Goal: Information Seeking & Learning: Learn about a topic

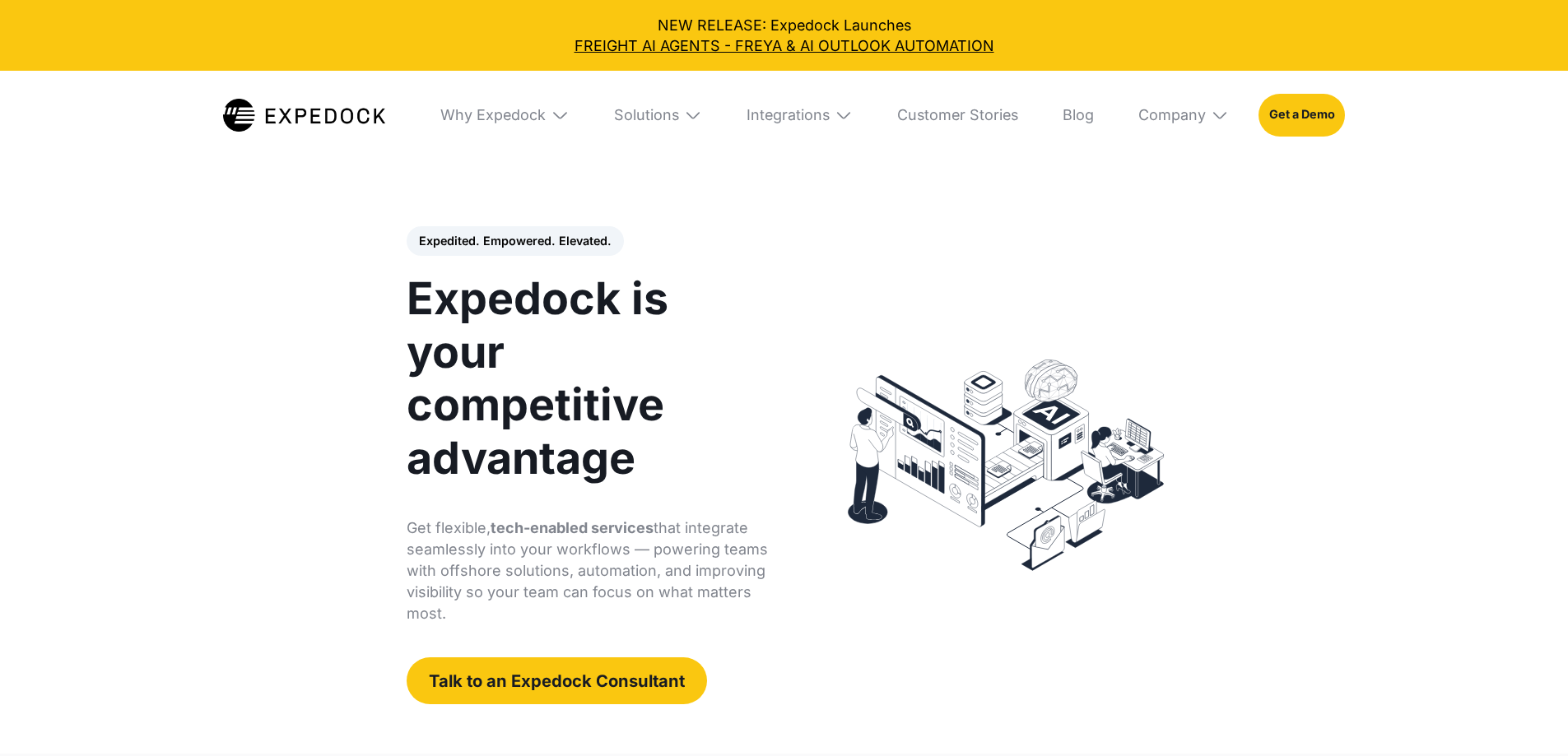
select select
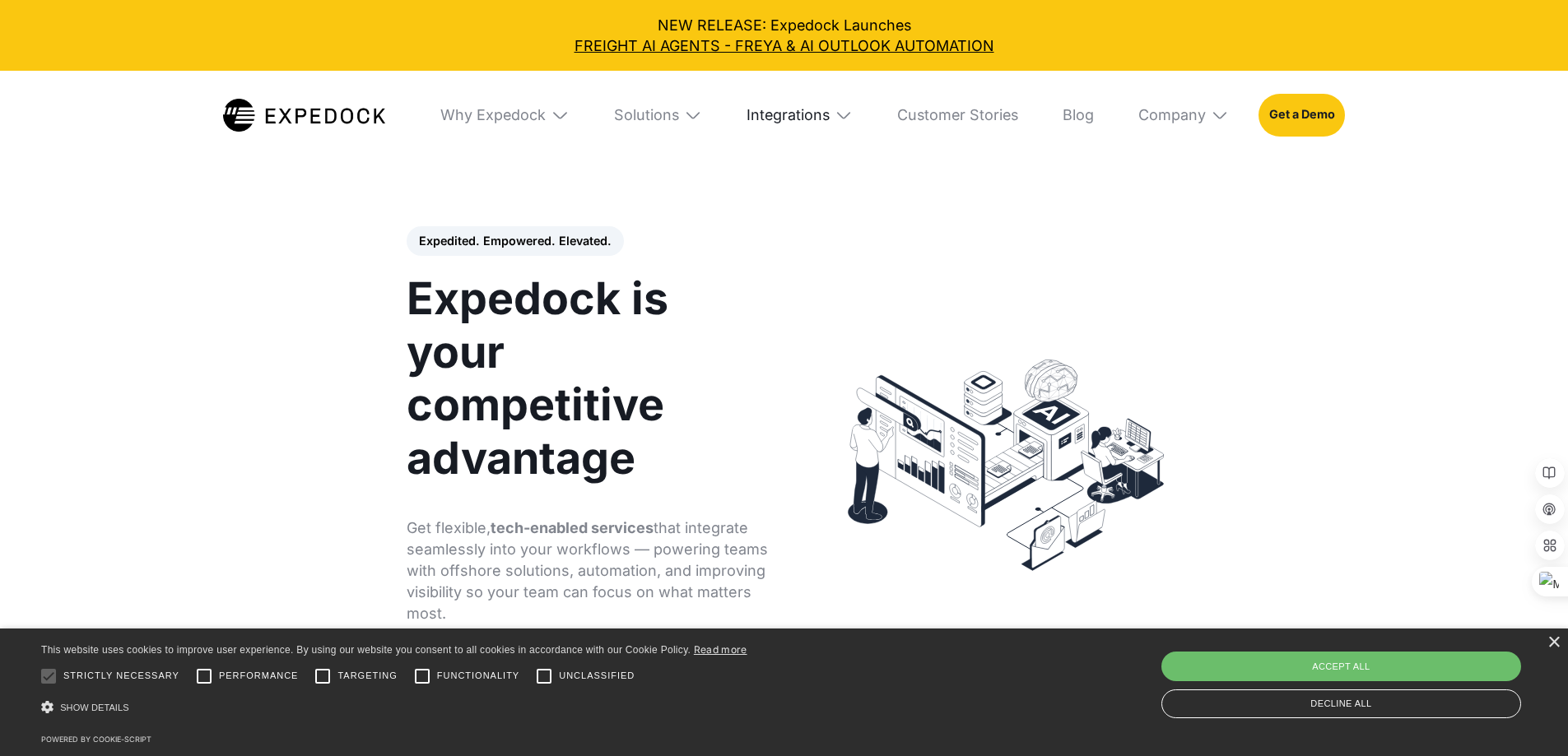
click at [830, 116] on div "Integrations" at bounding box center [788, 115] width 83 height 18
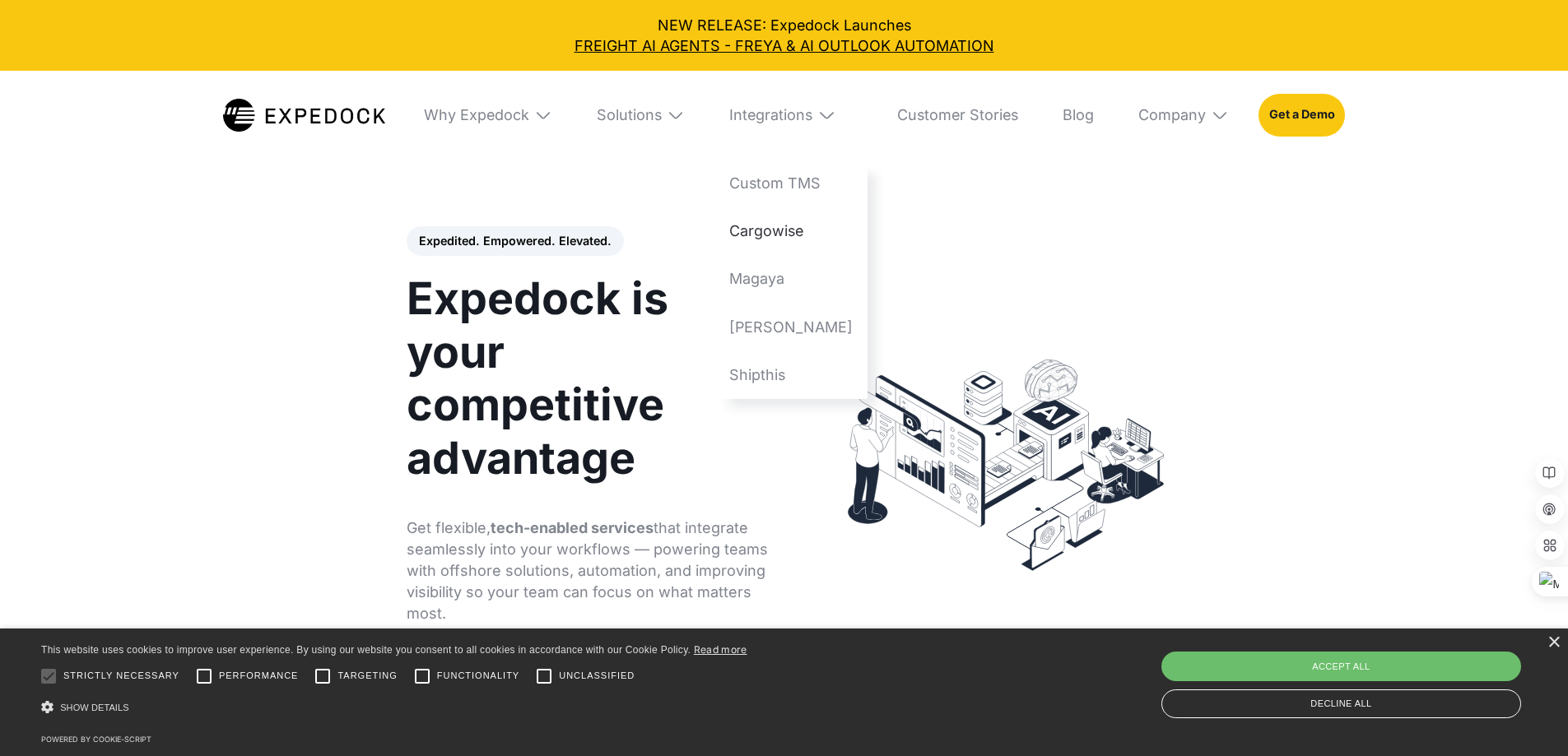
click at [834, 234] on link "Cargowise" at bounding box center [791, 230] width 153 height 47
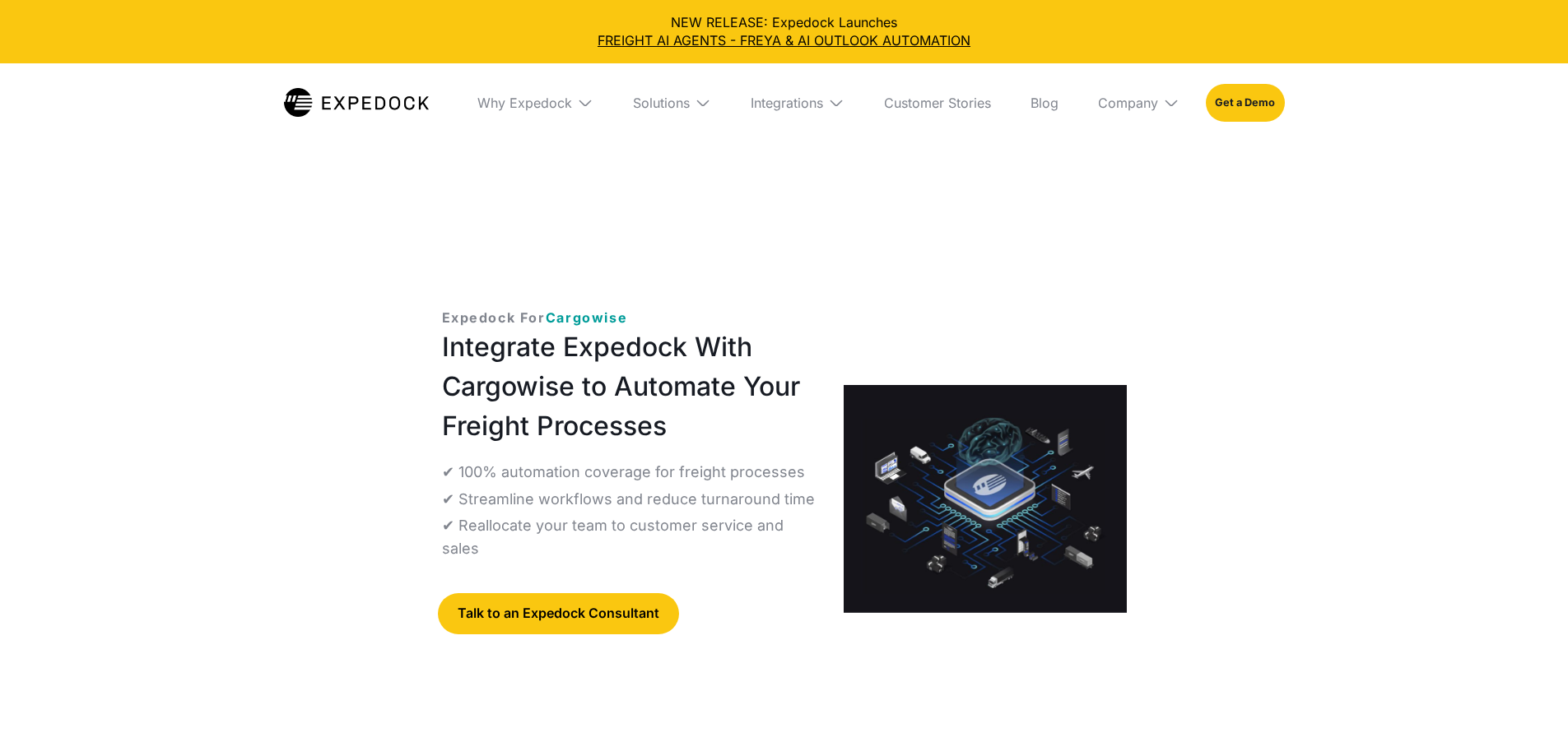
select select
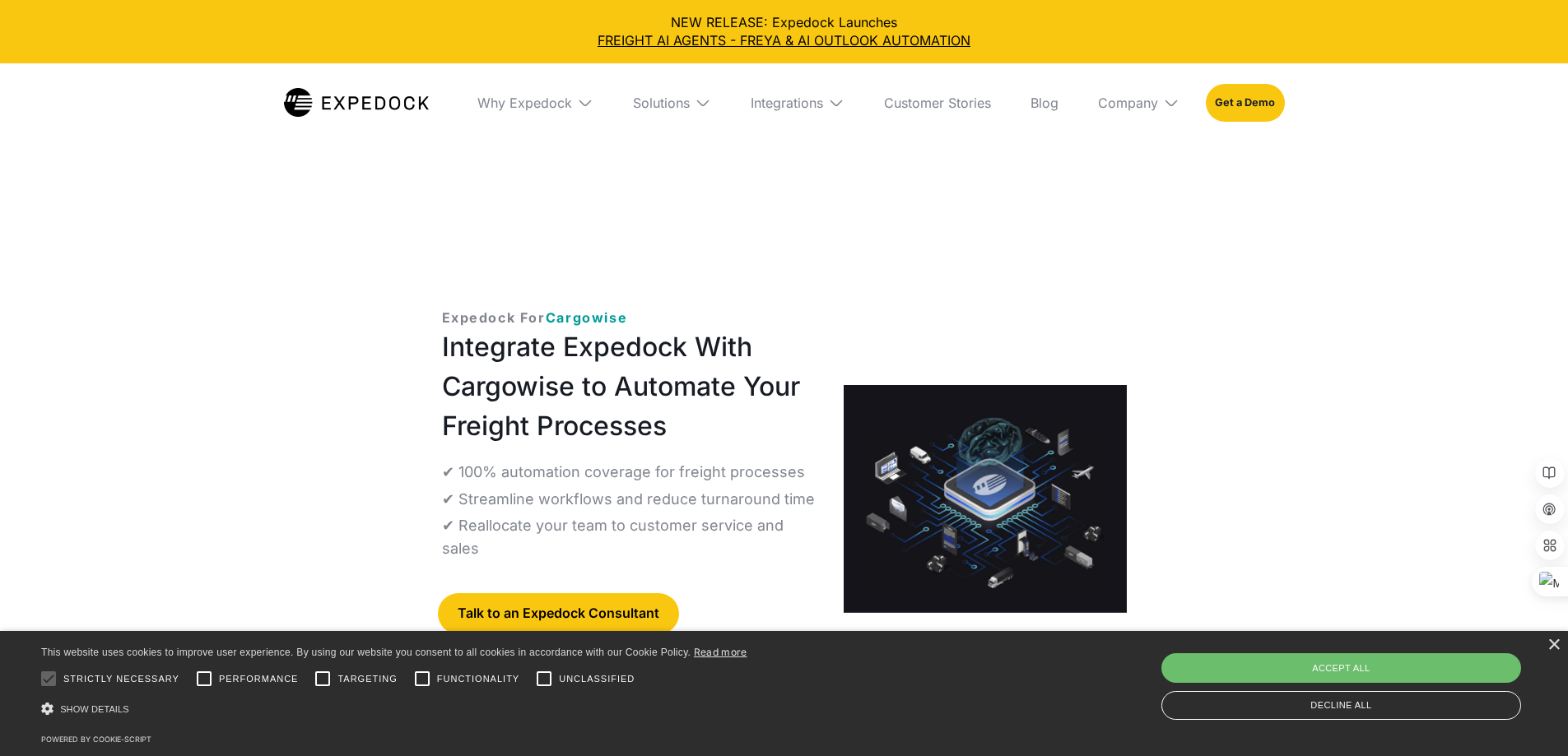
click at [579, 106] on img at bounding box center [585, 103] width 16 height 16
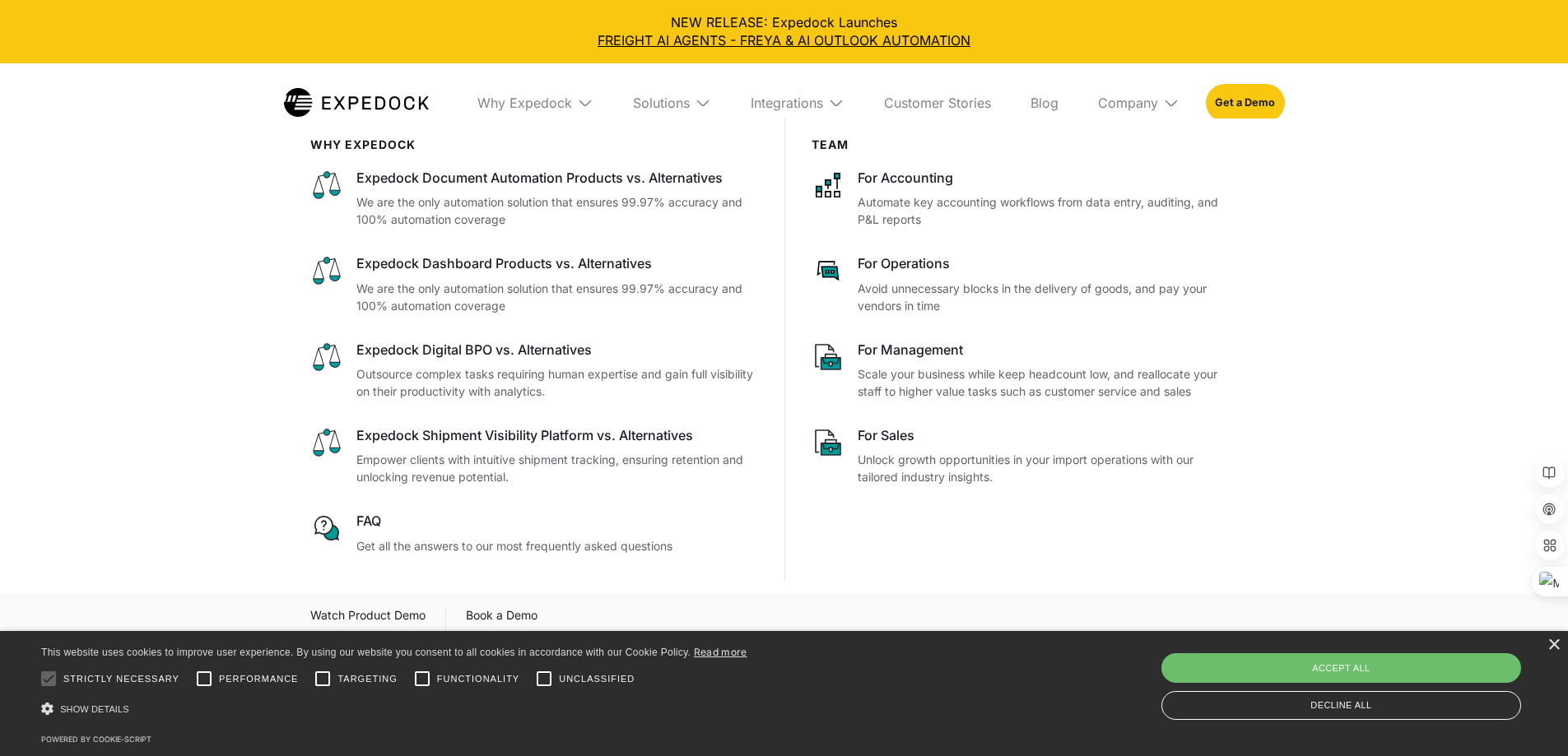
click at [711, 107] on img at bounding box center [703, 103] width 16 height 16
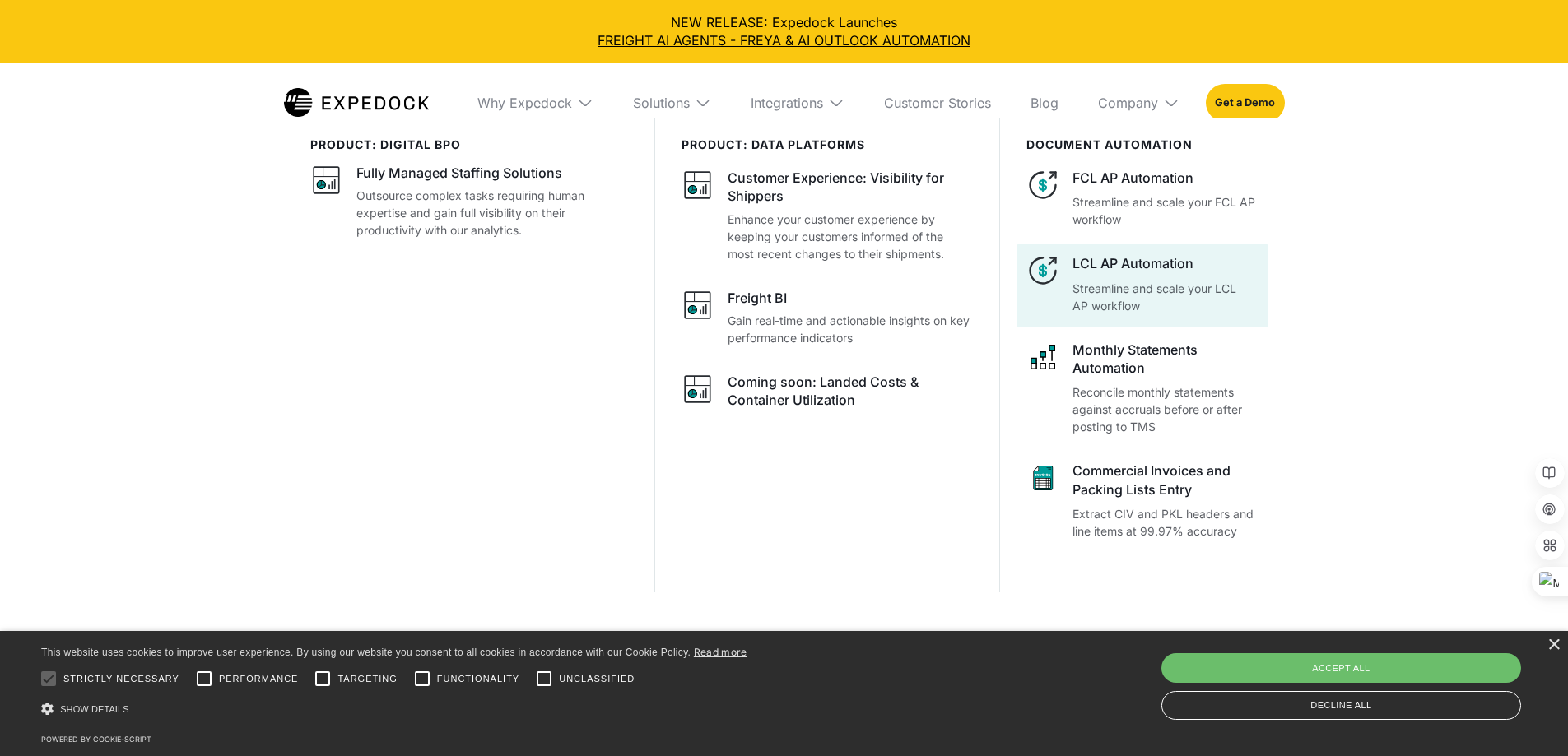
scroll to position [247, 0]
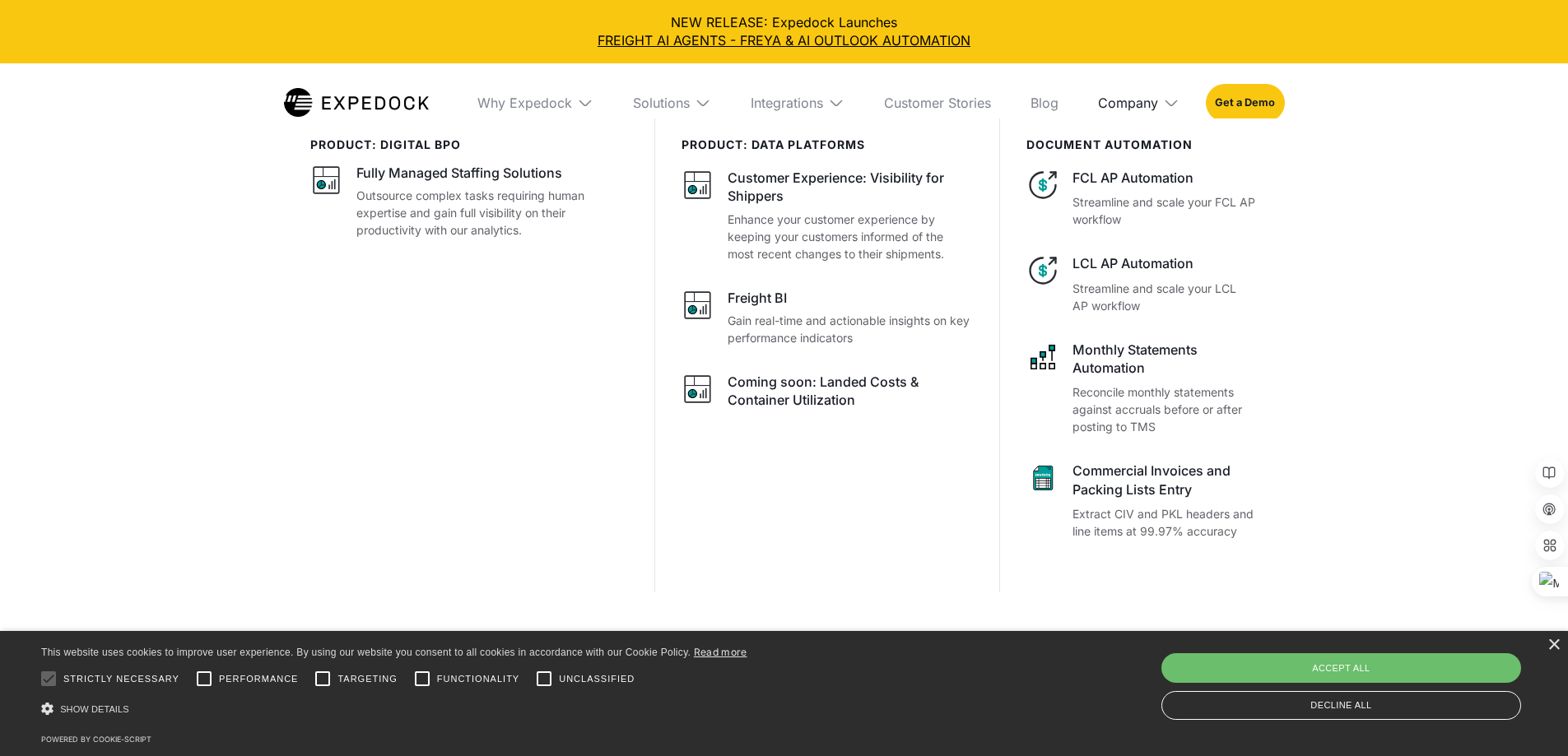
click at [1157, 107] on div "Company" at bounding box center [1129, 103] width 60 height 16
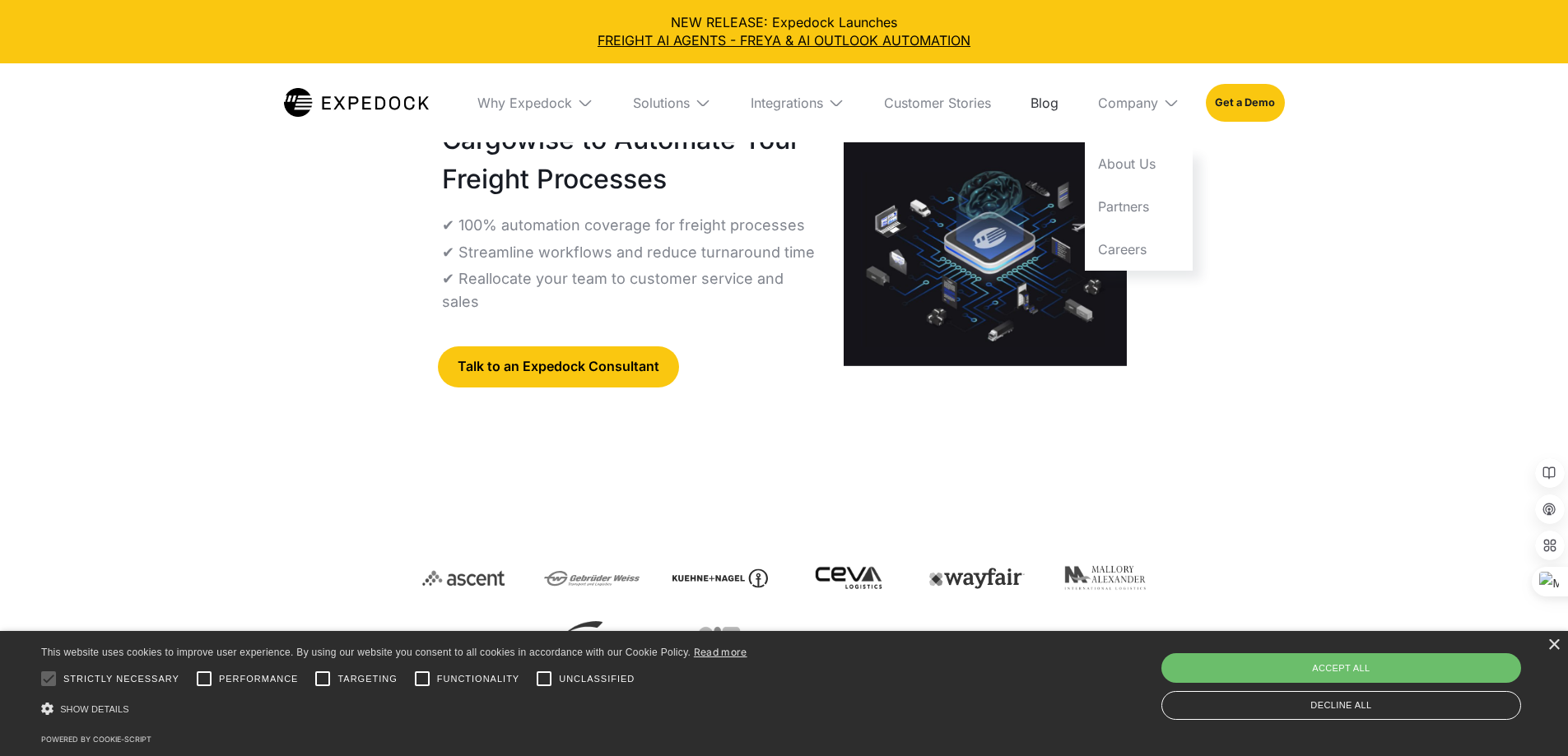
click at [1057, 103] on link "Blog" at bounding box center [1044, 103] width 54 height 79
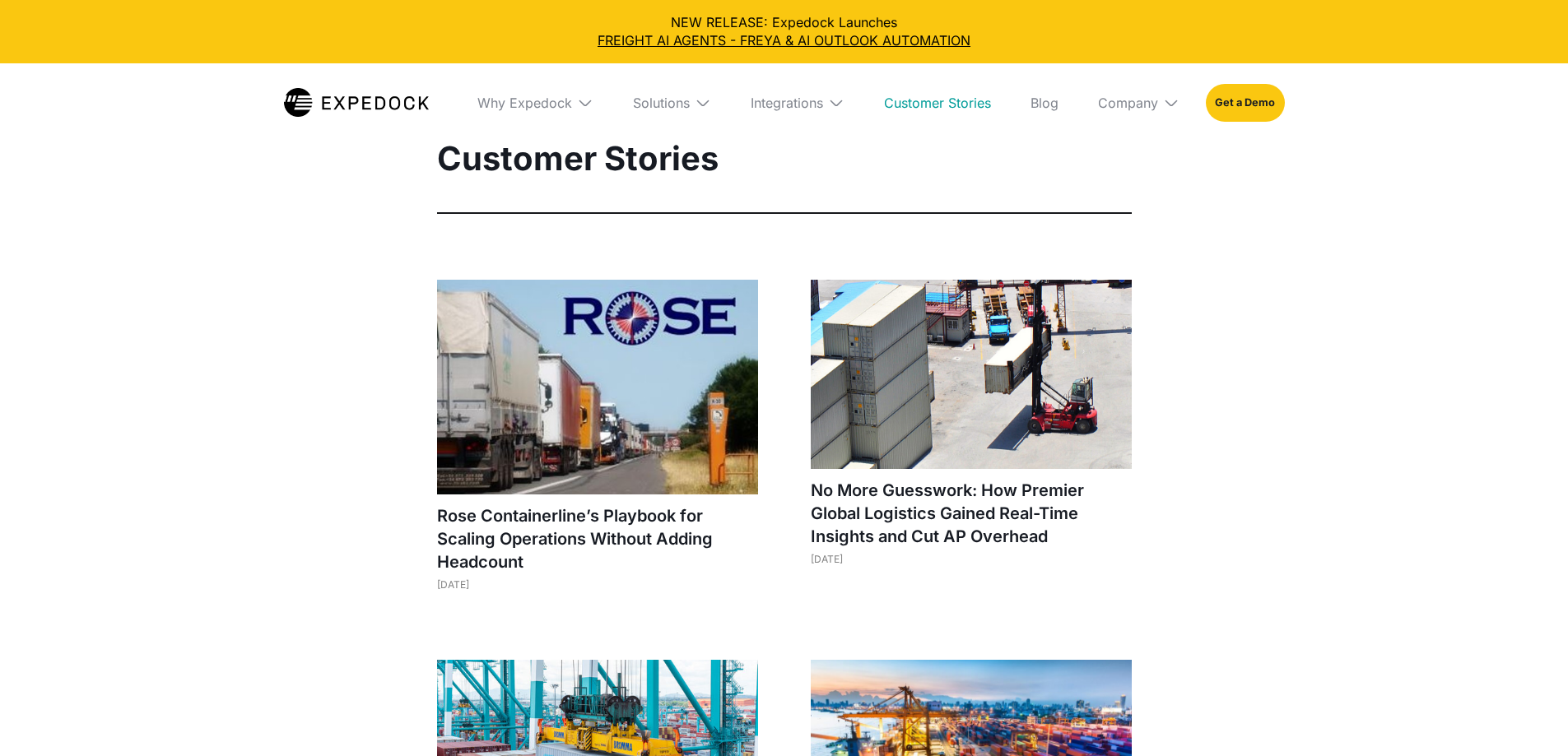
select select
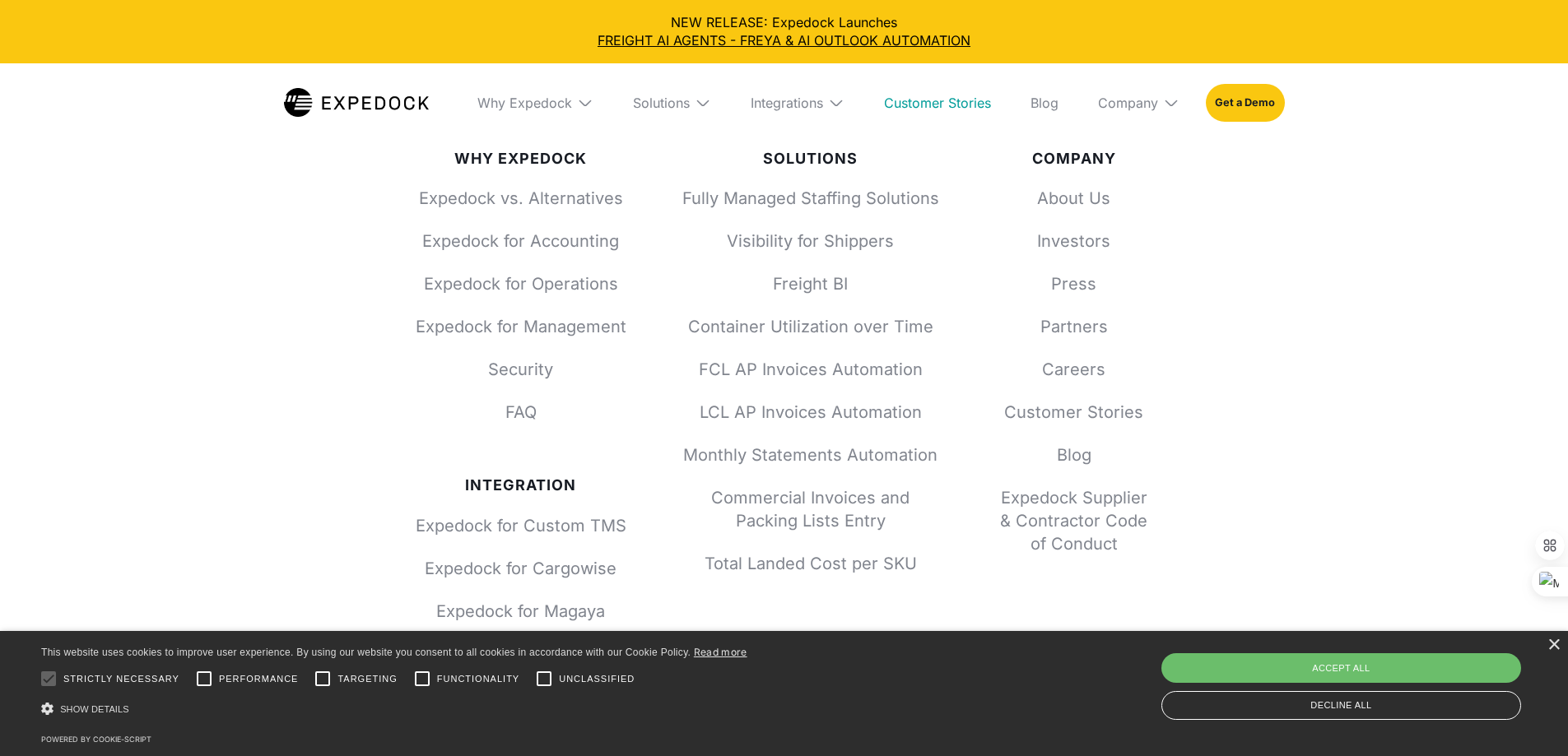
scroll to position [3044, 0]
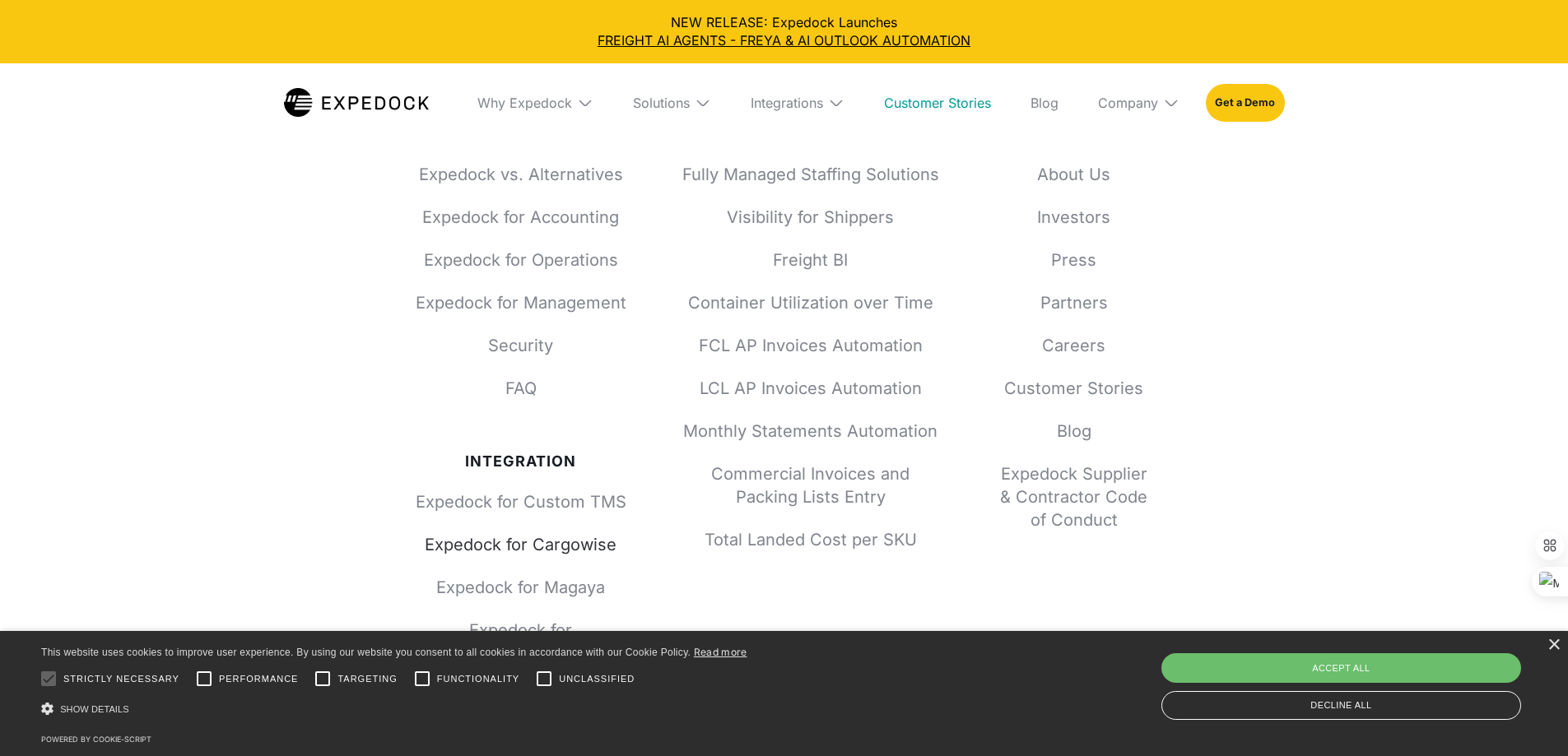
click at [583, 533] on link "Expedock for Cargowise" at bounding box center [521, 545] width 211 height 23
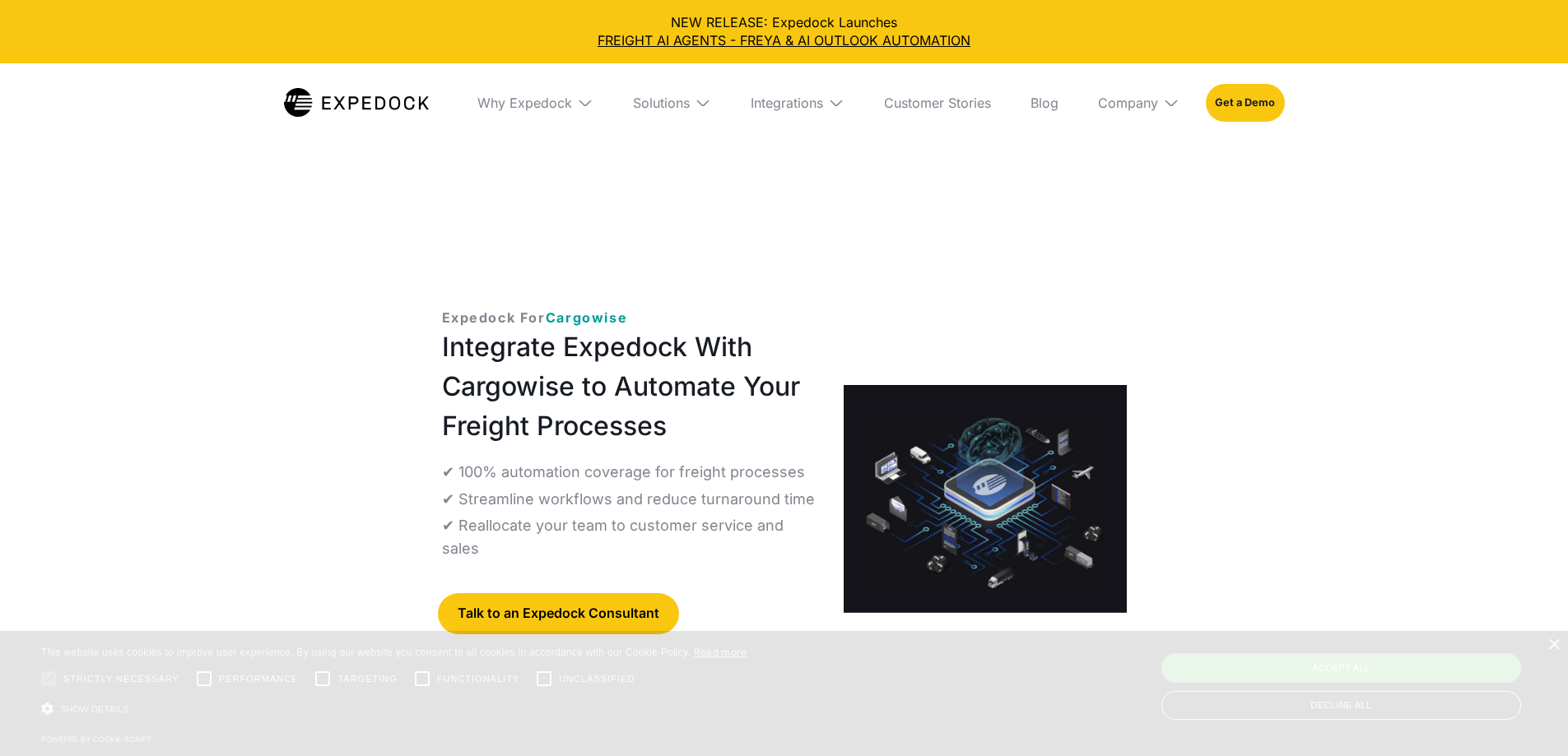
select select
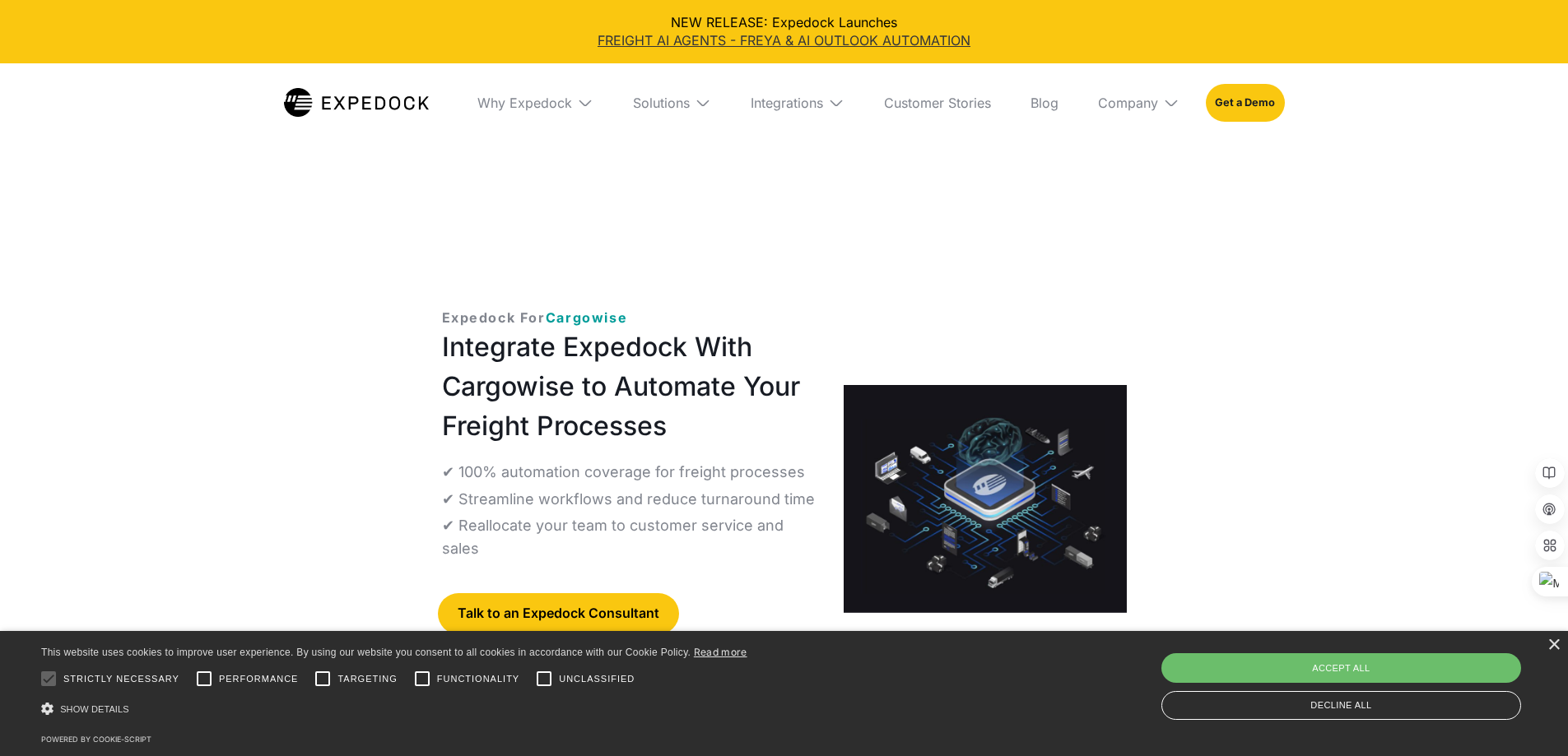
click at [867, 35] on link "FREIGHT AI AGENTS - FREYA & AI OUTLOOK AUTOMATION" at bounding box center [784, 40] width 1542 height 18
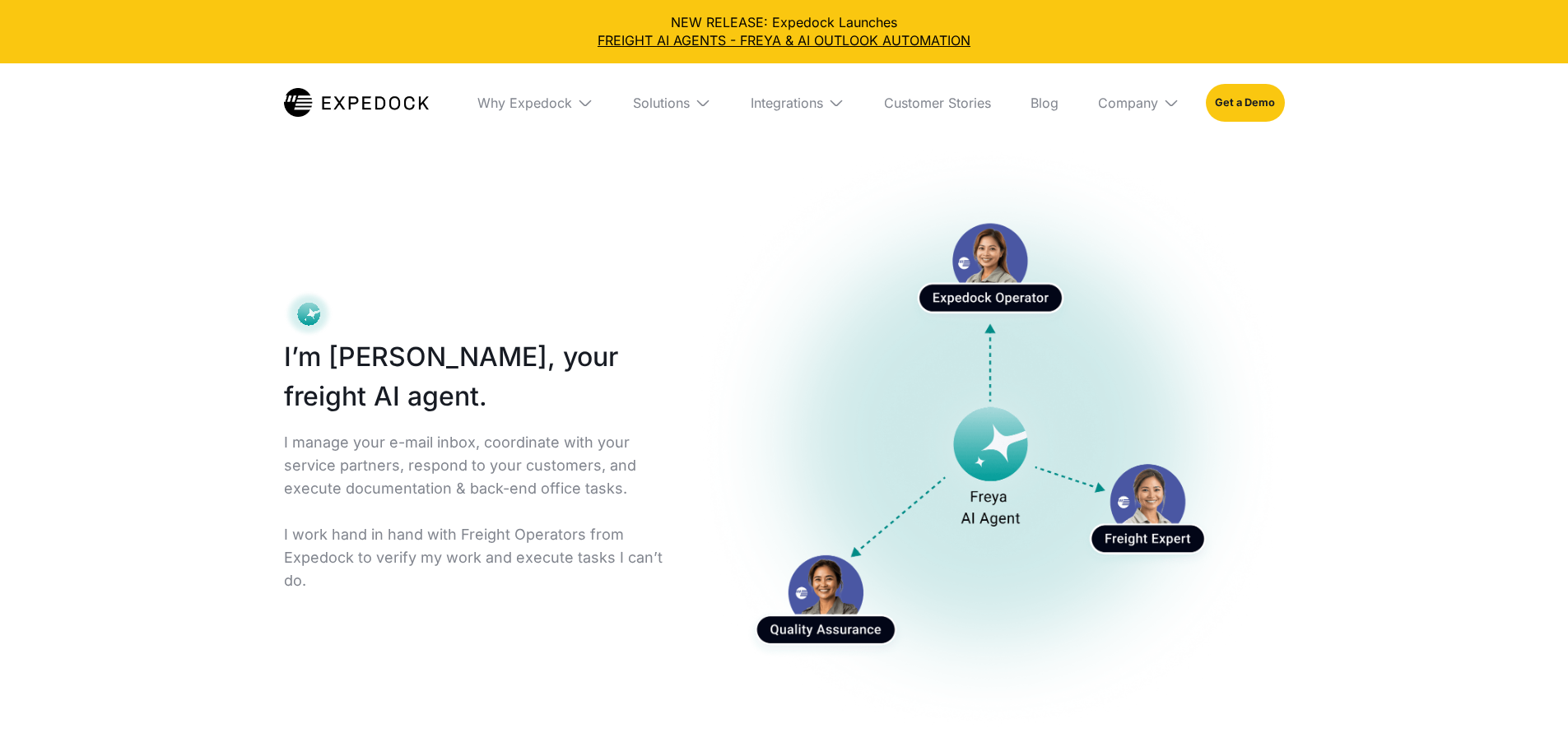
select select
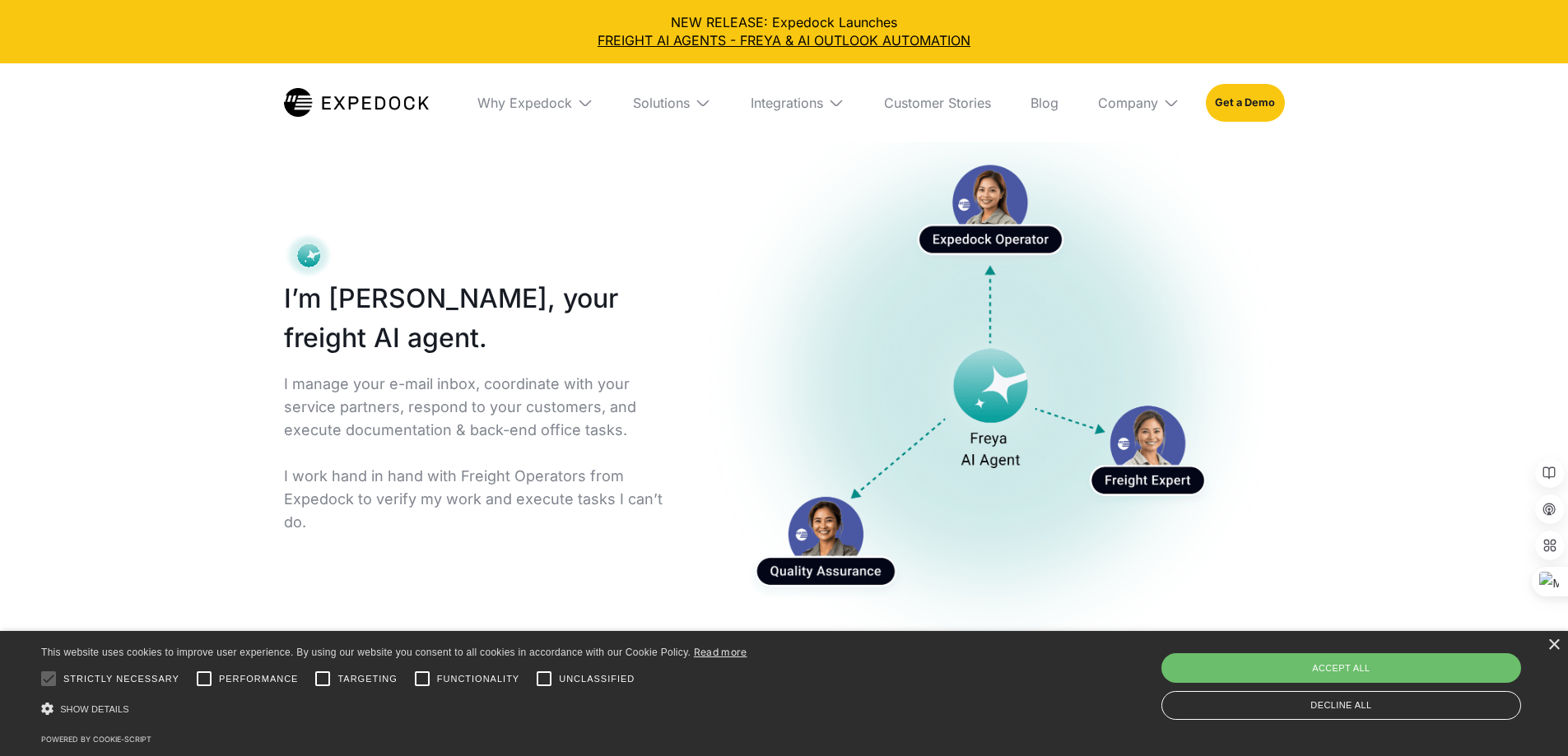
scroll to position [82, 0]
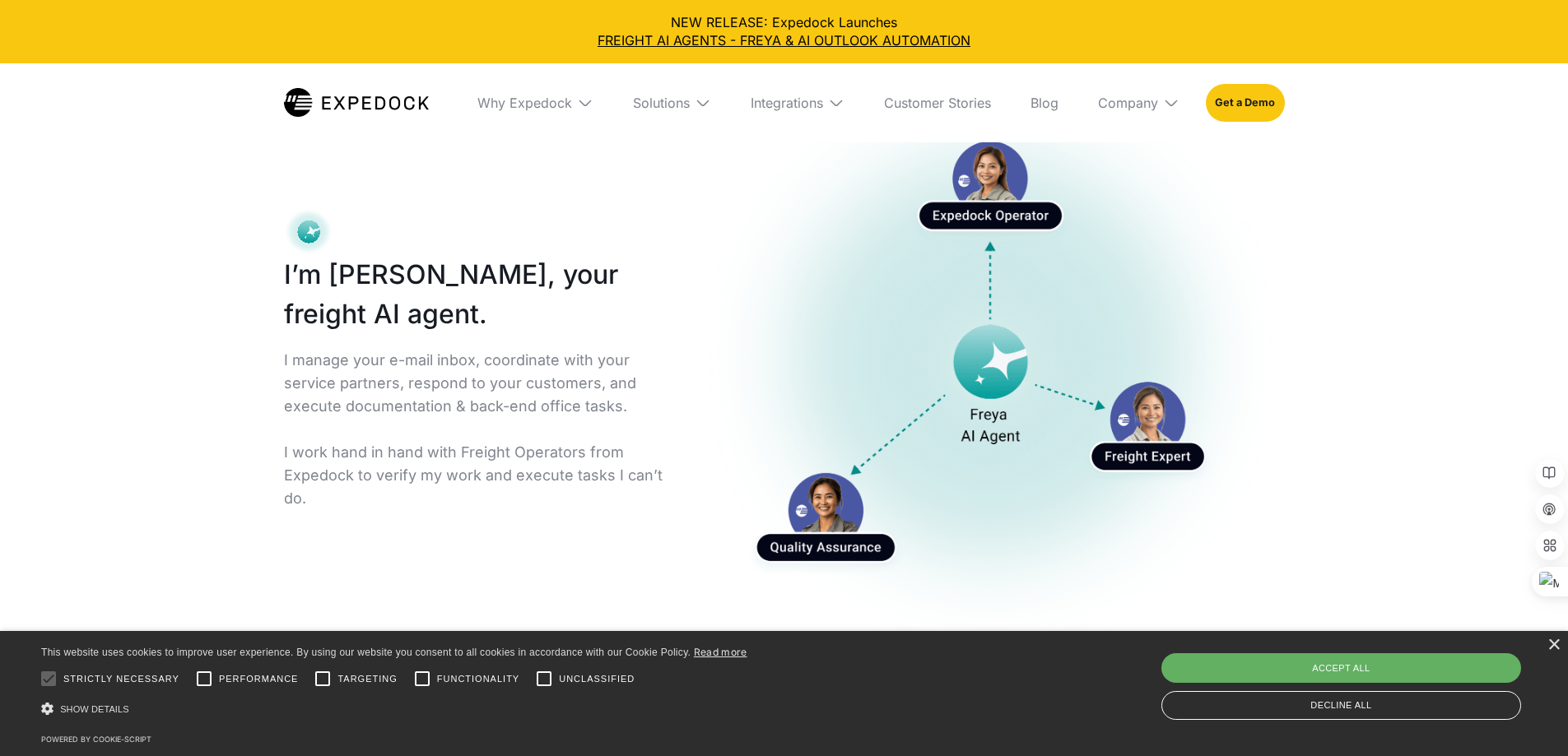
click at [1258, 669] on div "Accept all" at bounding box center [1341, 668] width 360 height 29
checkbox input "true"
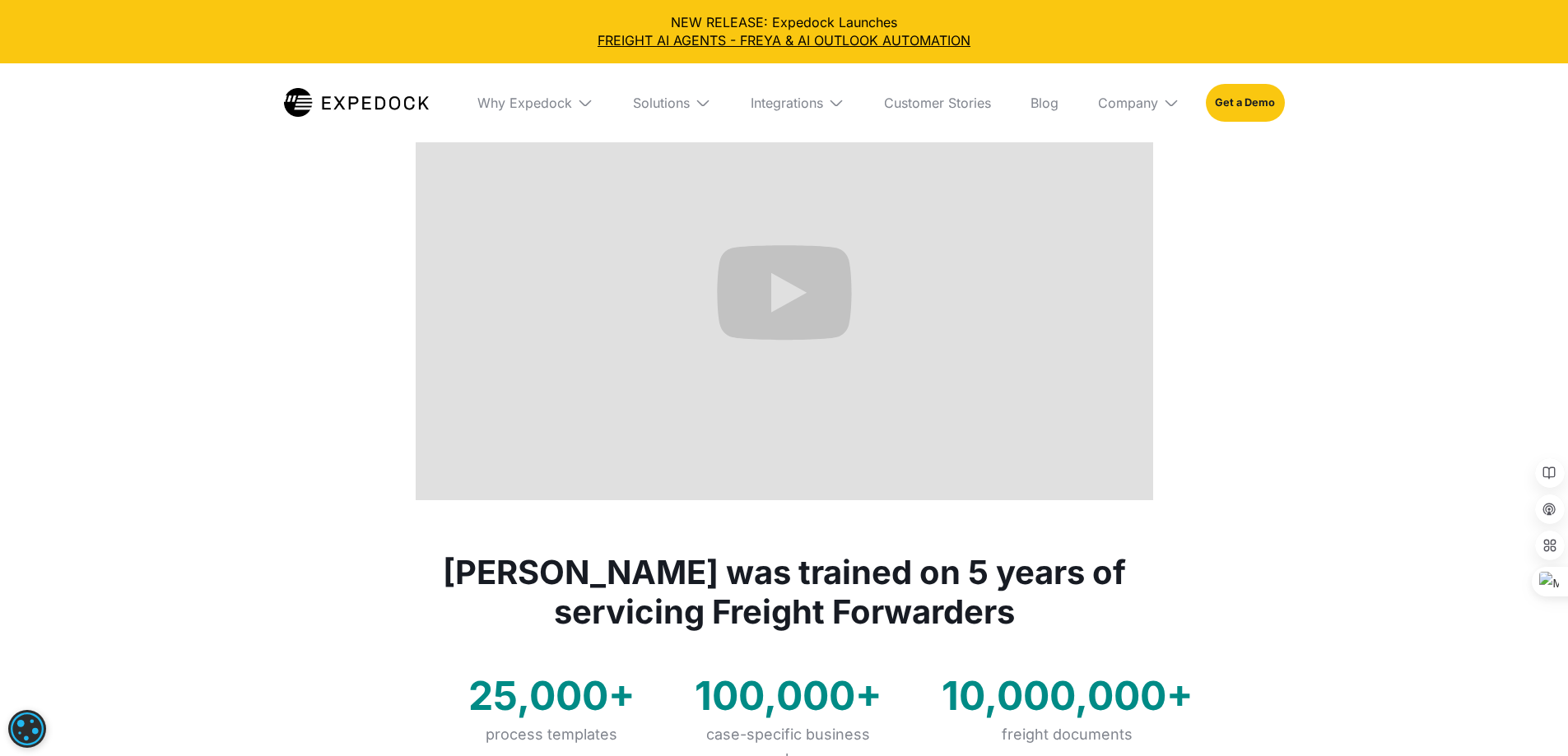
scroll to position [756, 0]
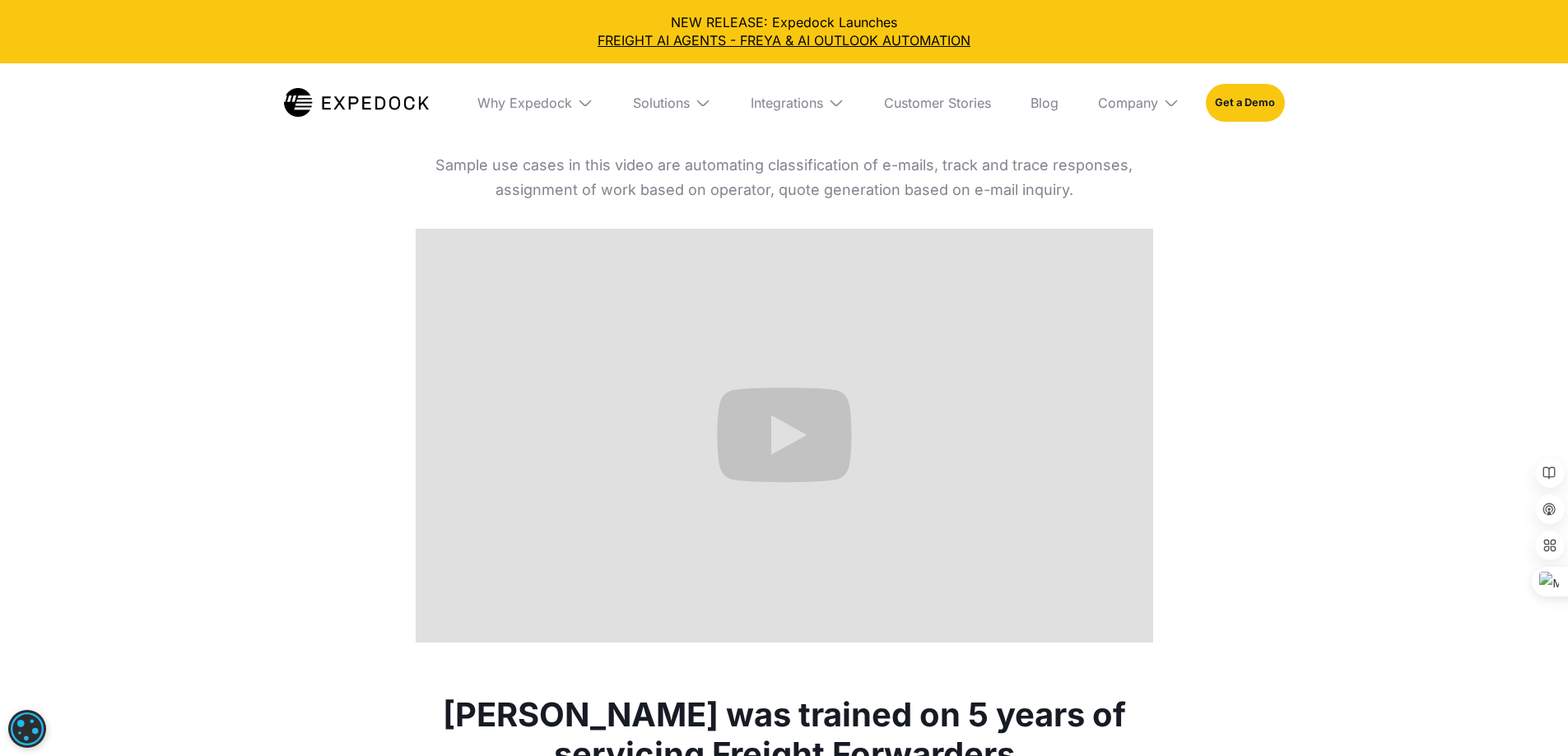
click at [706, 99] on img at bounding box center [703, 103] width 16 height 16
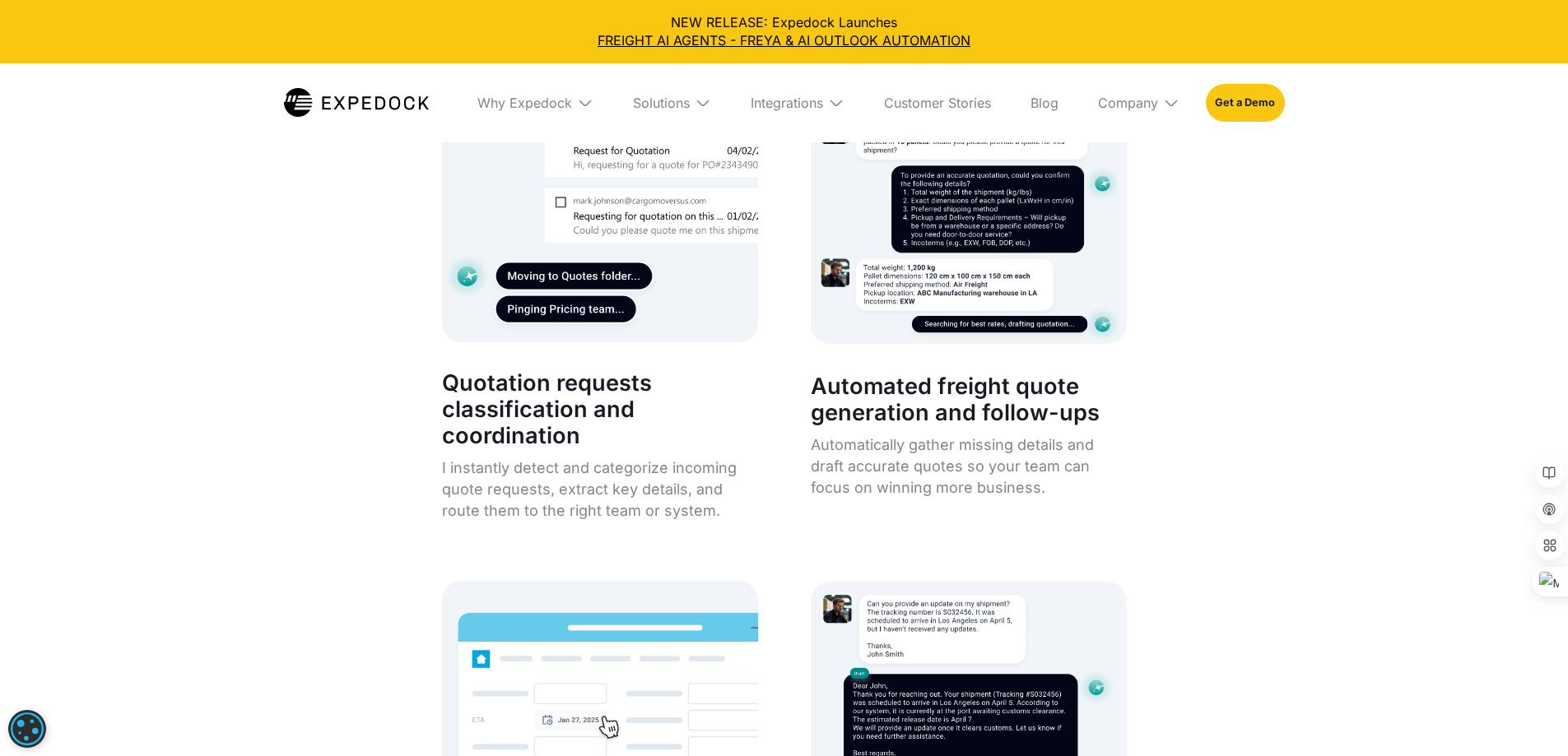
scroll to position [6851, 0]
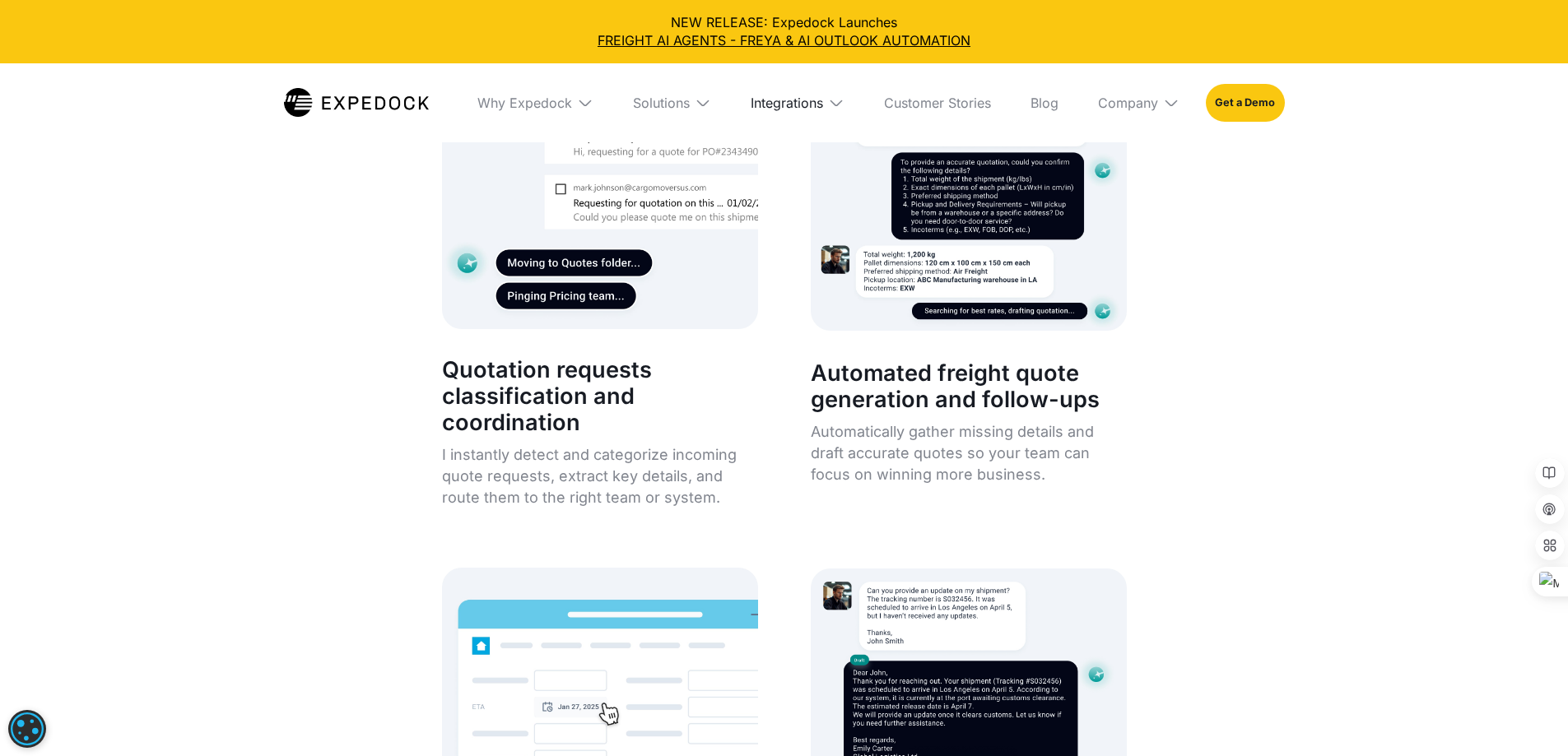
click at [796, 95] on div "Integrations" at bounding box center [787, 103] width 73 height 16
click at [821, 209] on link "Cargowise" at bounding box center [790, 207] width 134 height 43
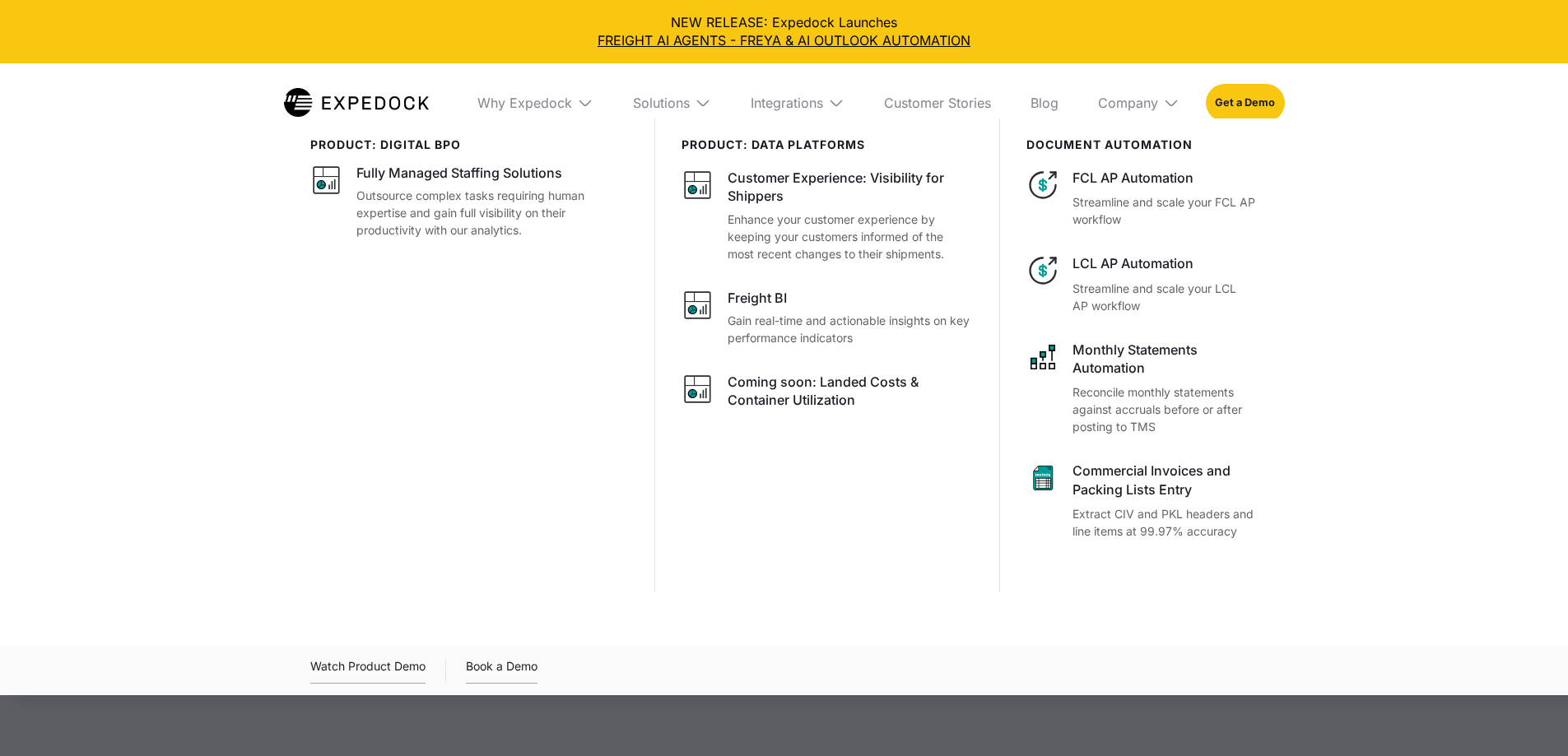
select select
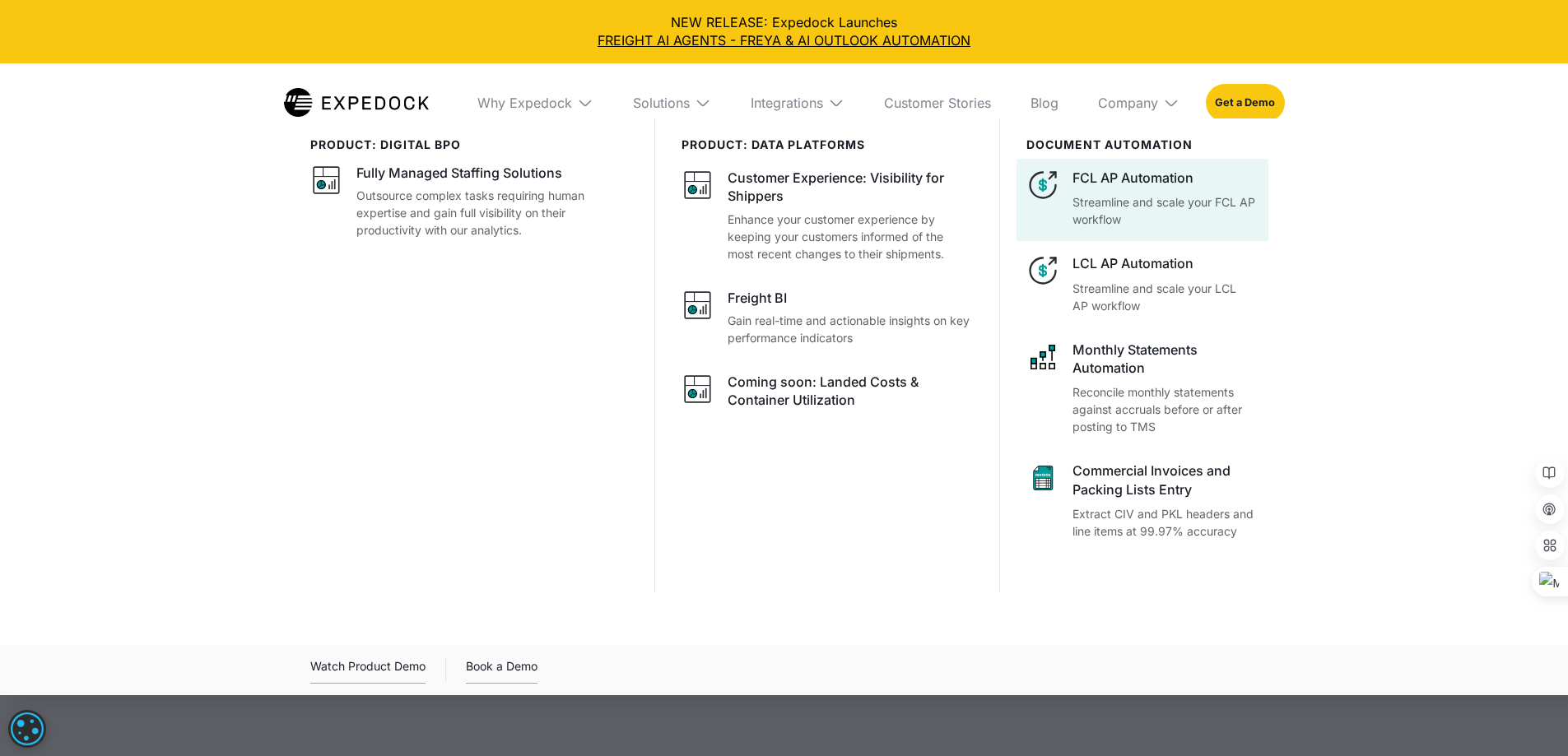
scroll to position [247, 0]
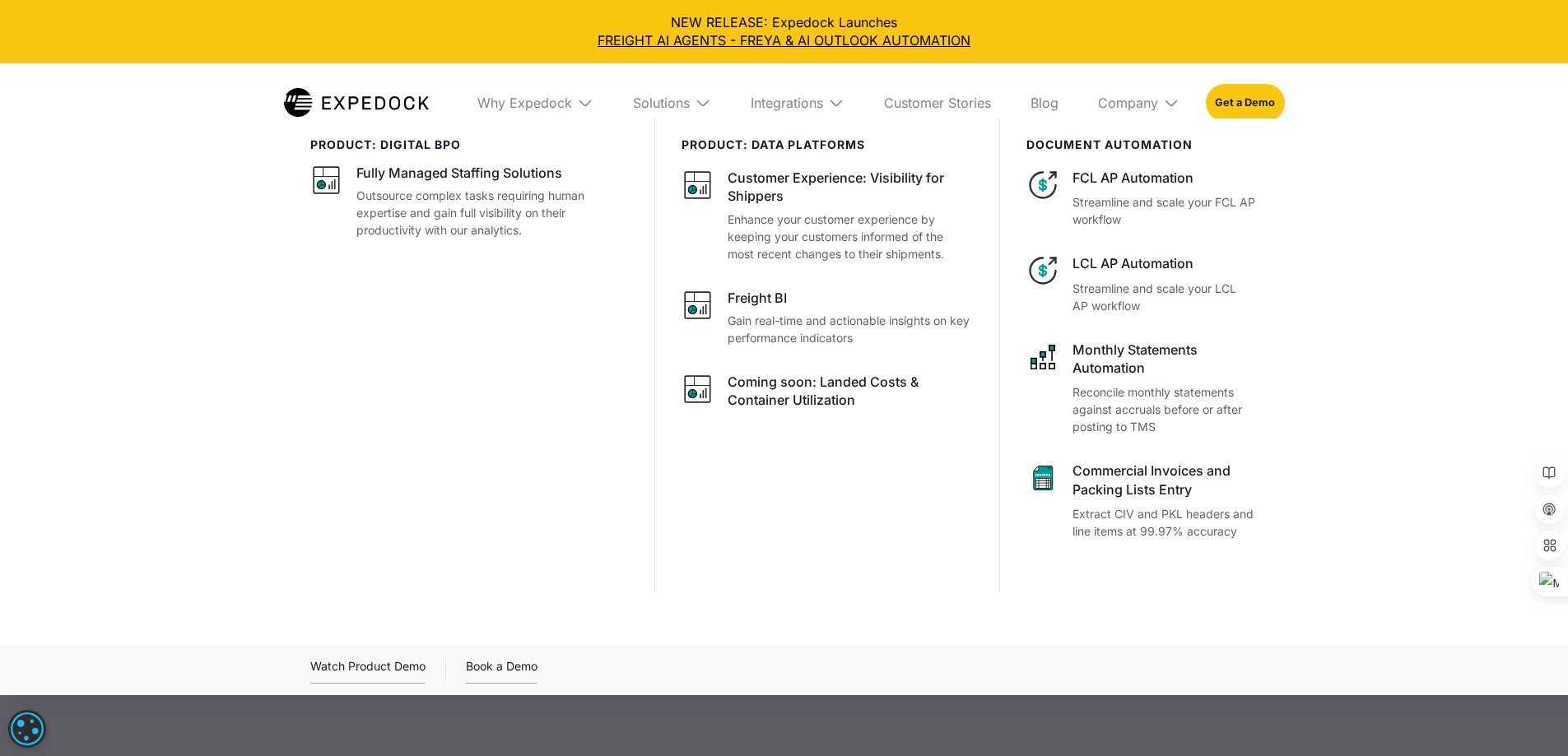
click at [1144, 150] on div "document automation" at bounding box center [1142, 145] width 231 height 14
click at [704, 102] on img at bounding box center [703, 103] width 16 height 16
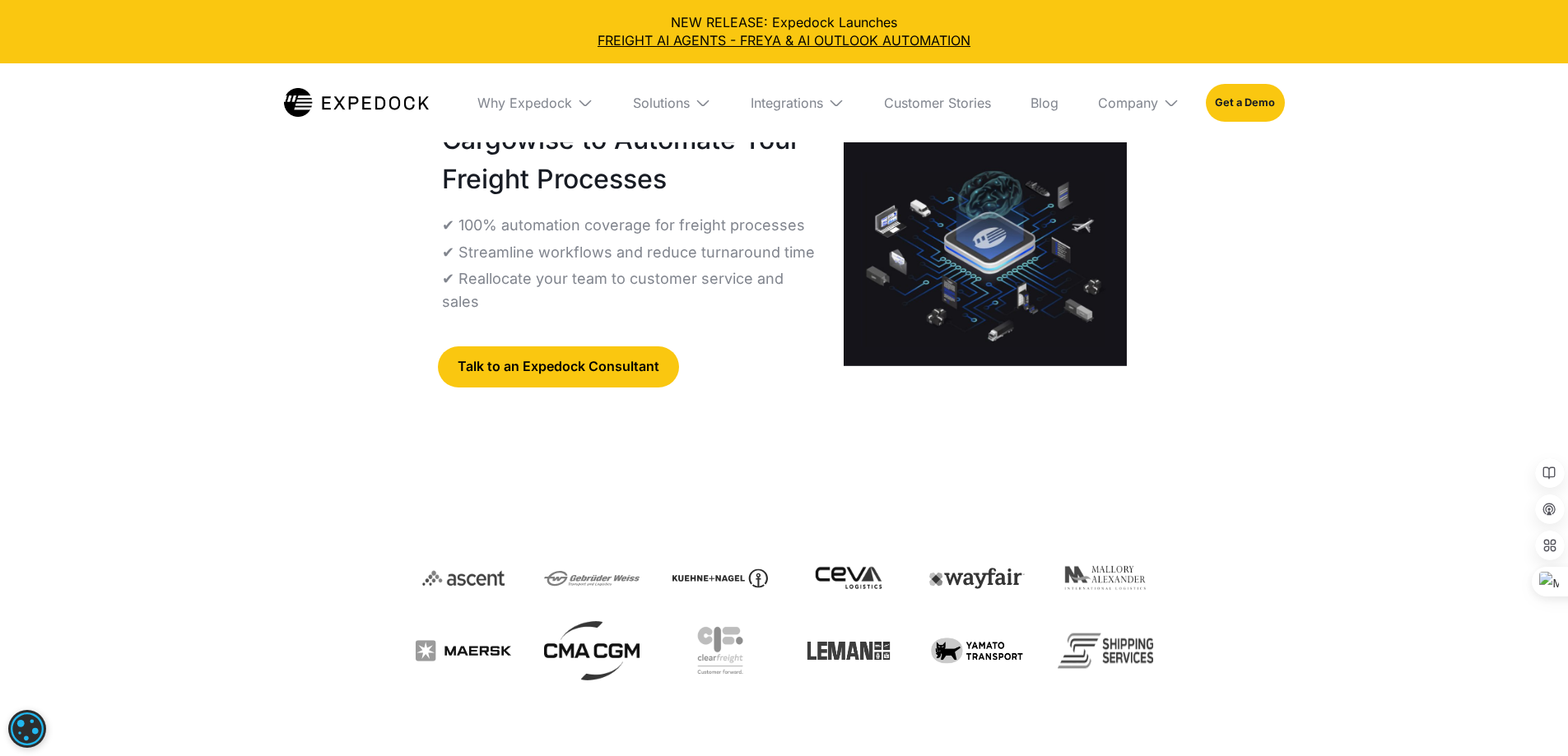
click at [577, 97] on img at bounding box center [585, 103] width 16 height 16
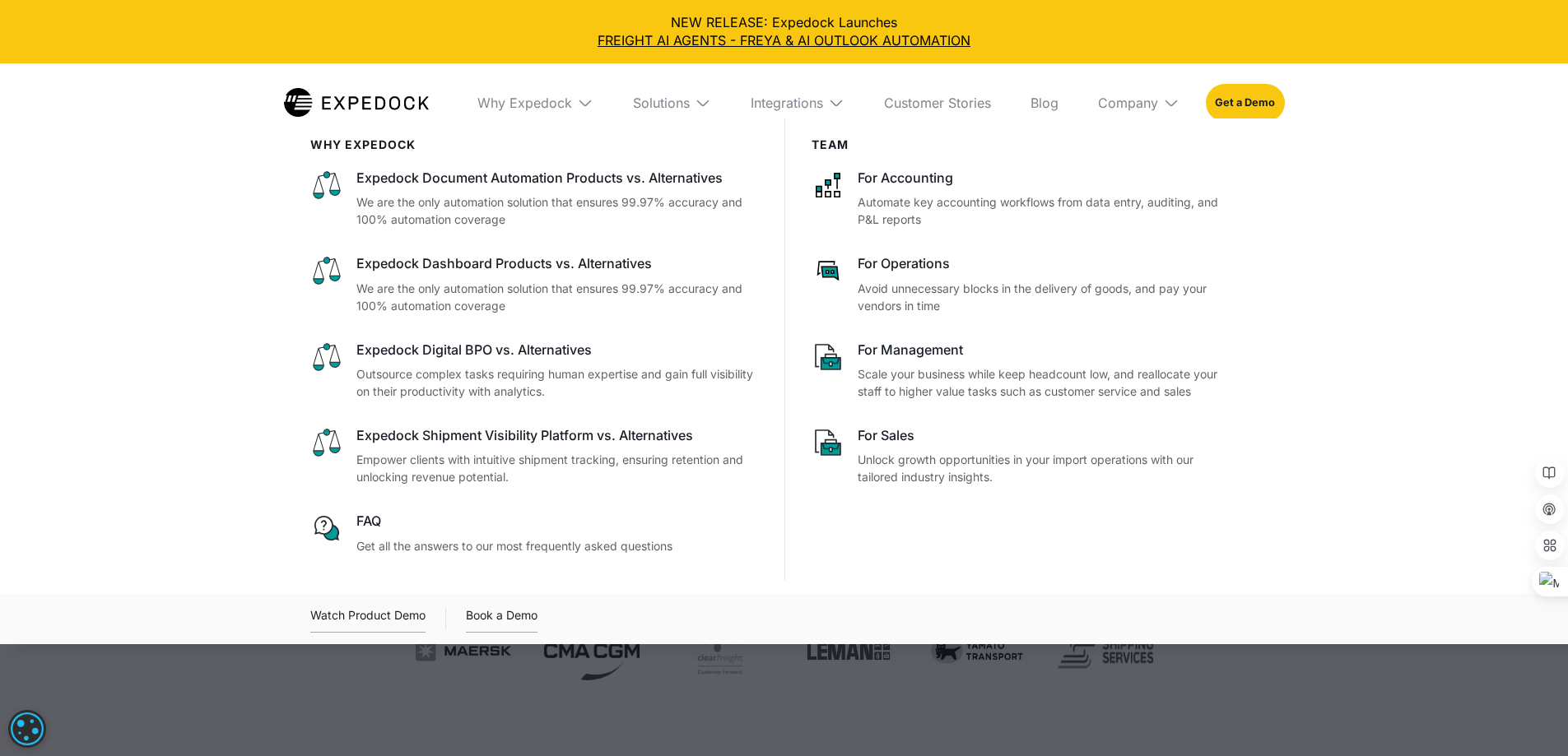
click at [844, 101] on img at bounding box center [836, 103] width 16 height 16
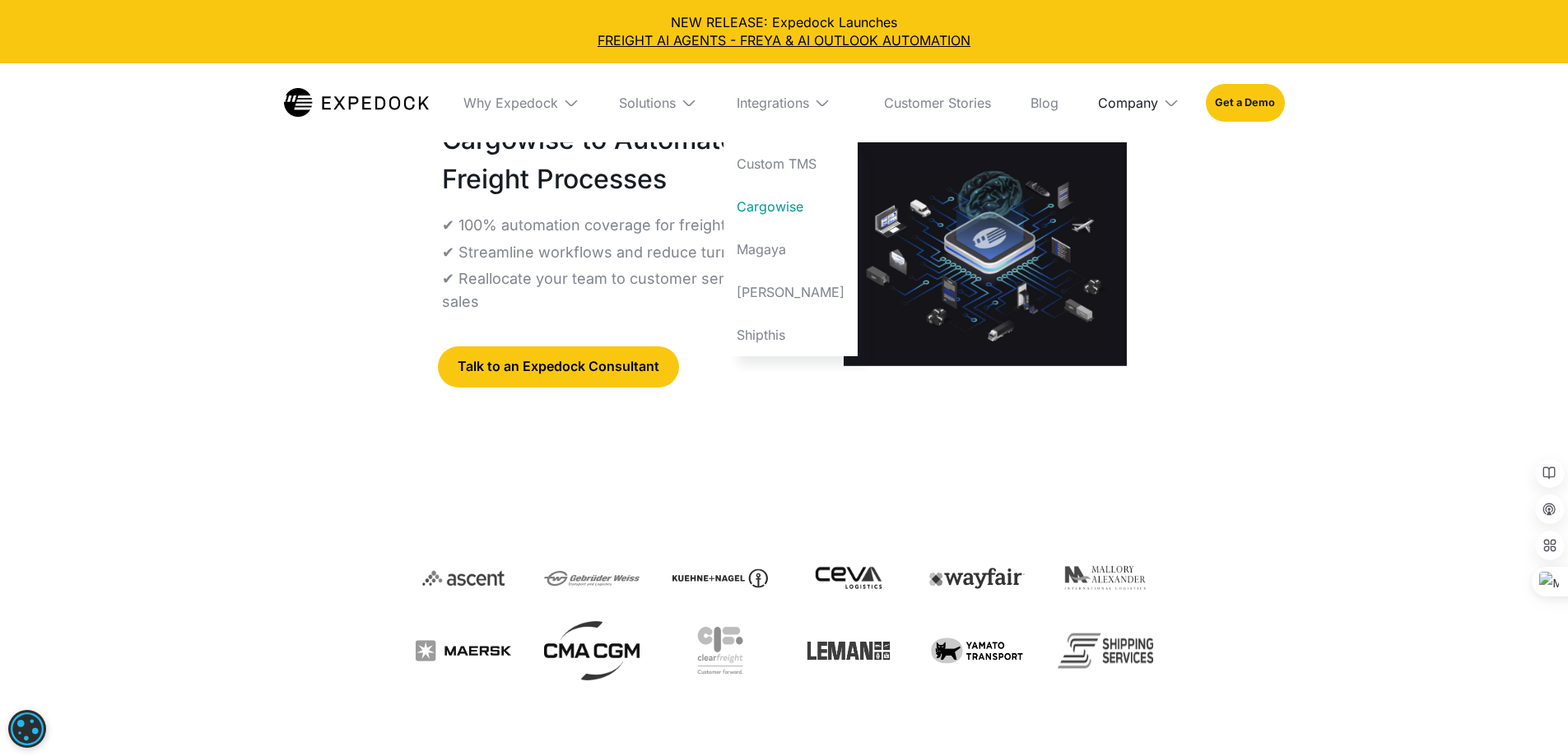
click at [1158, 102] on div "Company" at bounding box center [1129, 103] width 60 height 16
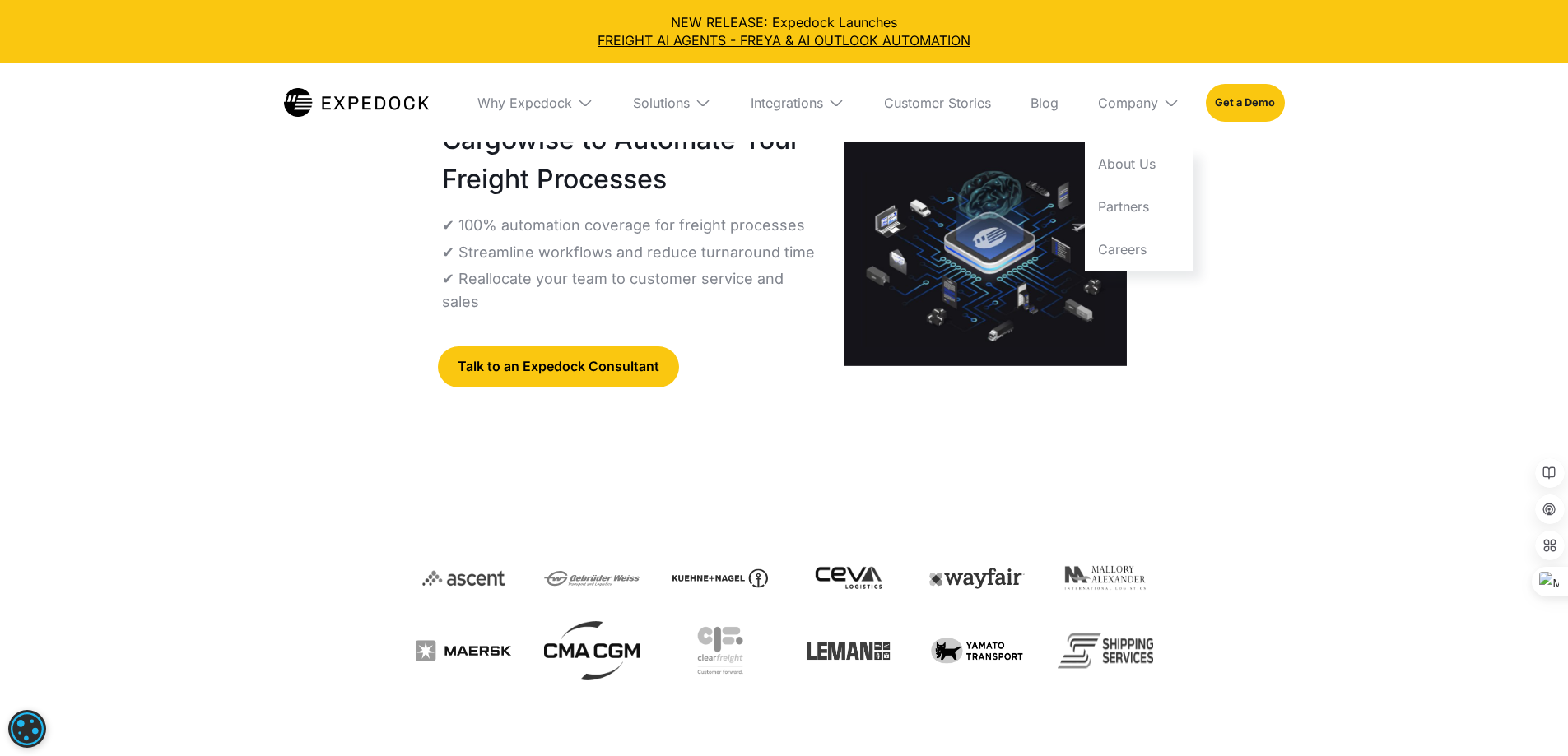
click at [1384, 217] on div "Expedock For Cargowise Integrate Expedock With Cargowise to Automate Your Freig…" at bounding box center [784, 275] width 1568 height 809
click at [823, 96] on div "Integrations" at bounding box center [787, 103] width 73 height 16
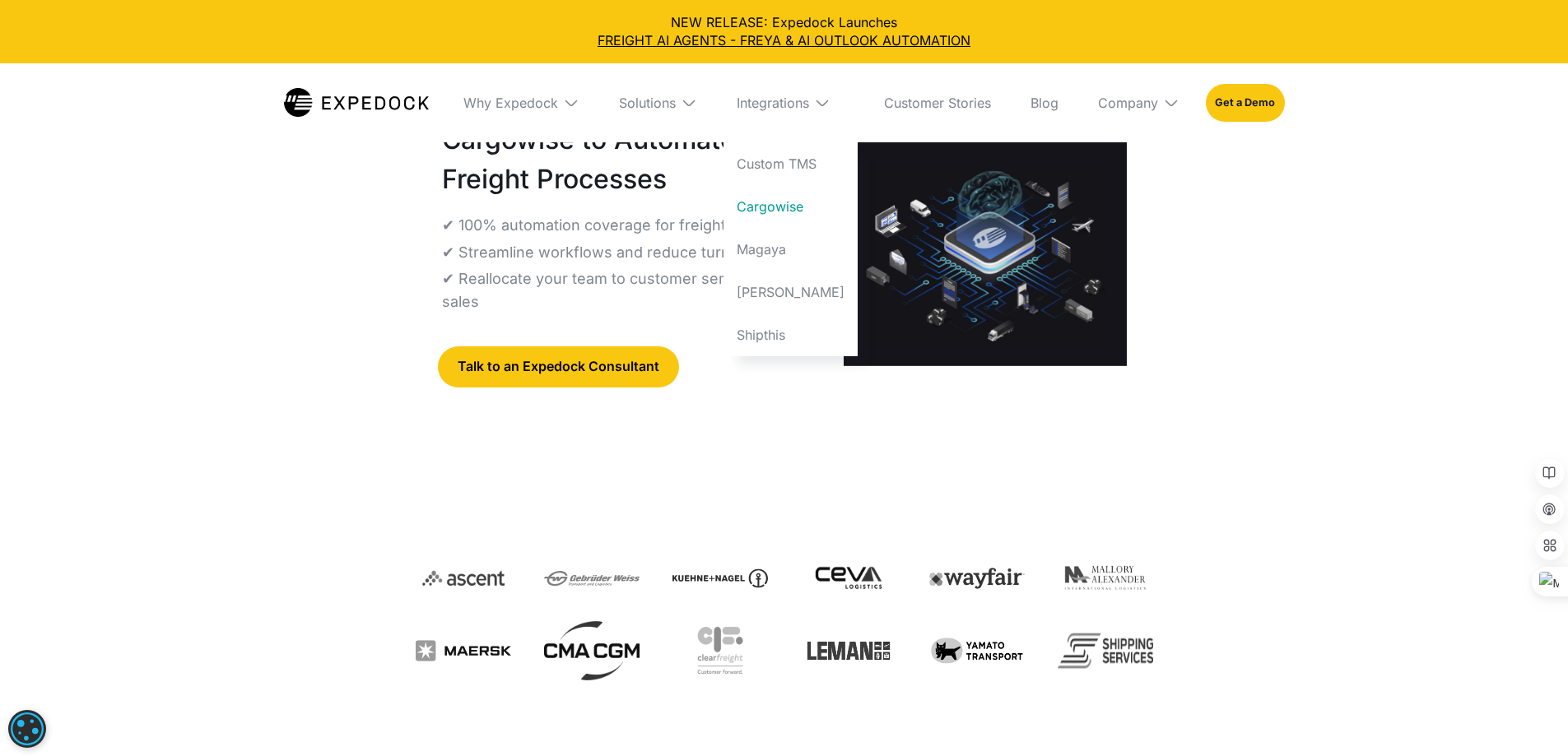
click at [1110, 496] on div "Expedock For Cargowise Integrate Expedock With Cargowise to Automate Your Freig…" at bounding box center [784, 265] width 737 height 462
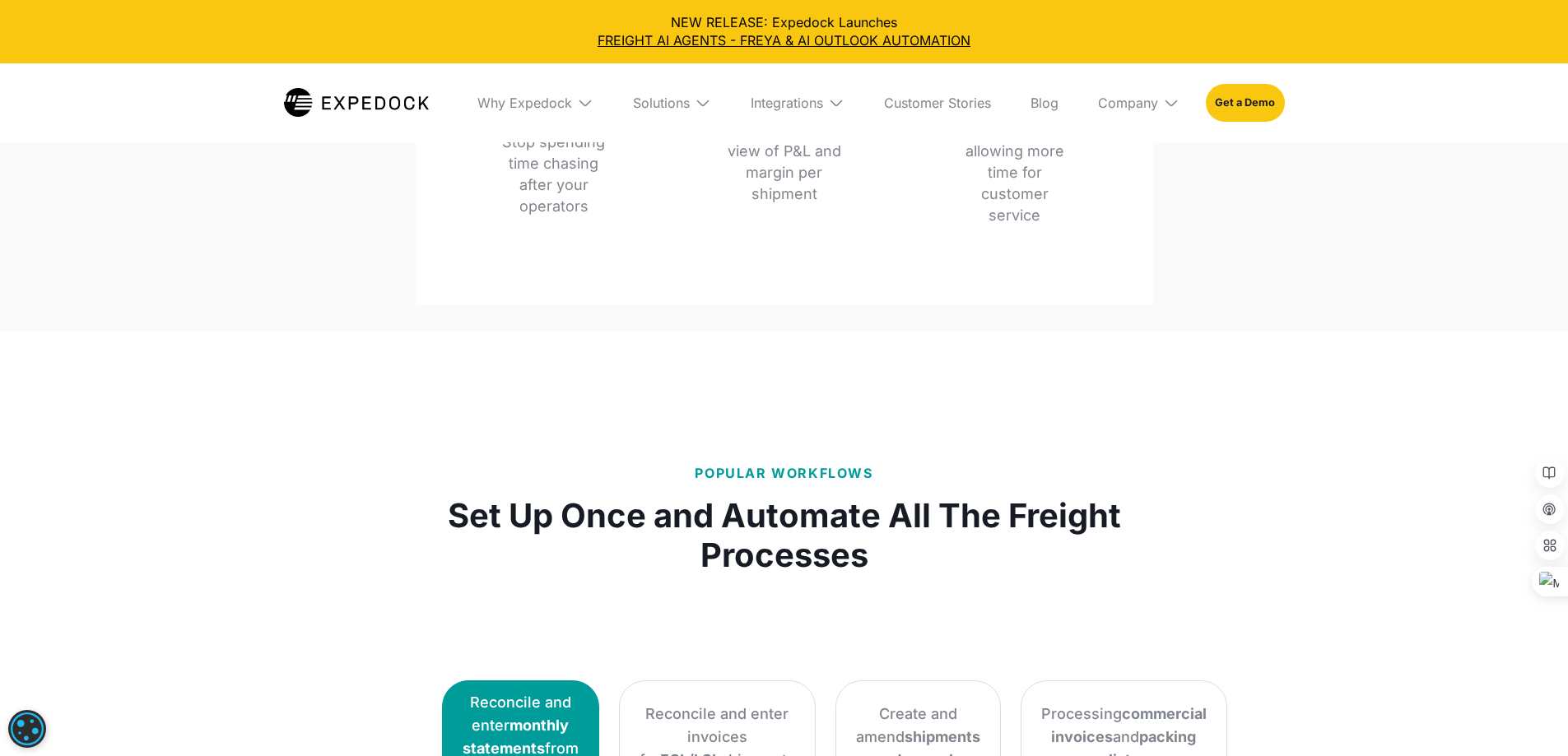
scroll to position [2715, 0]
